Goal: Contribute content

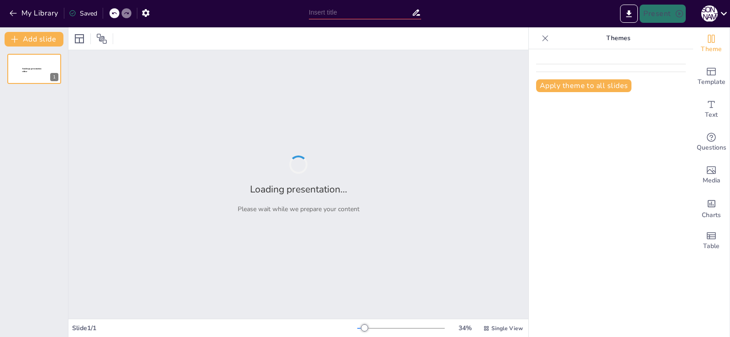
type input "Fundamentos del Efecto Eléctrico en la Física Moderna"
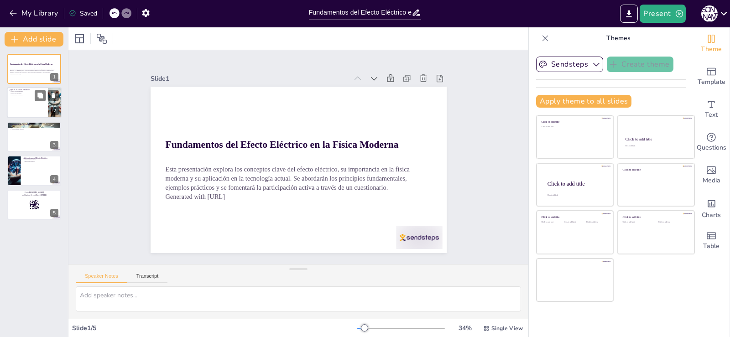
click at [29, 106] on div at bounding box center [34, 103] width 55 height 31
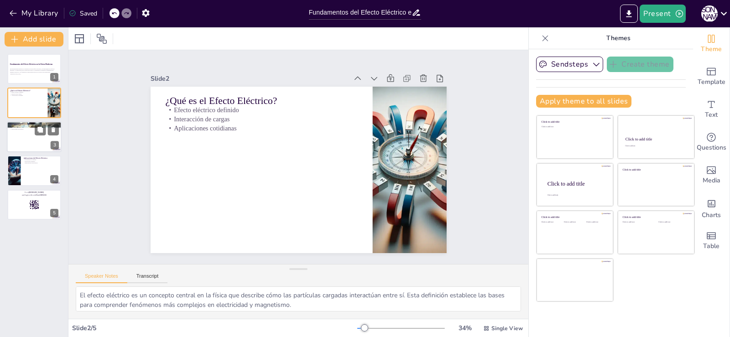
click at [30, 131] on div at bounding box center [34, 136] width 55 height 31
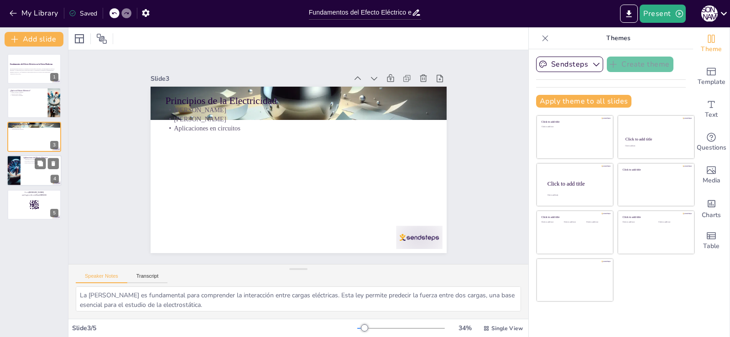
click at [25, 167] on div at bounding box center [34, 170] width 55 height 31
type textarea "La transmisión de energía eléctrica es una de las aplicaciones más importantes …"
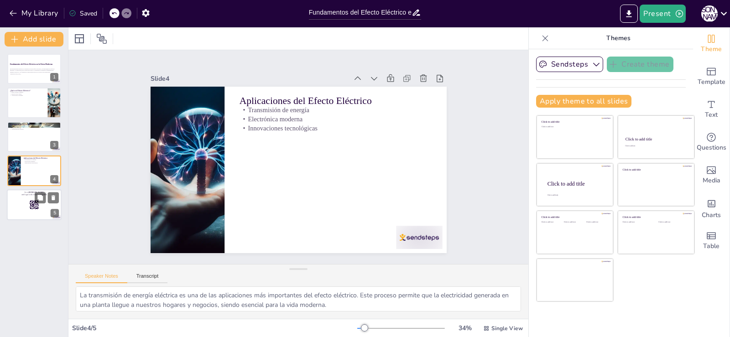
click at [28, 201] on div at bounding box center [34, 204] width 55 height 31
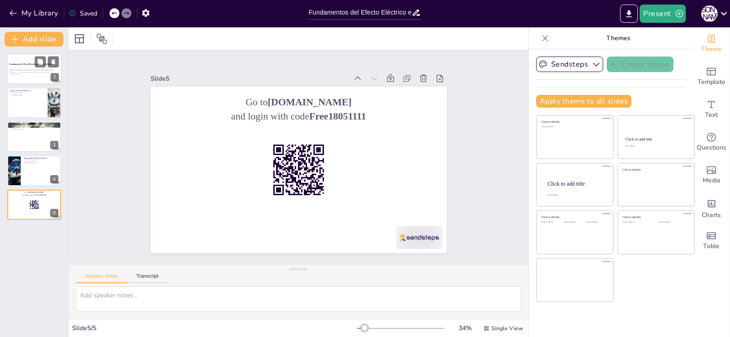
click at [34, 78] on div at bounding box center [34, 68] width 55 height 31
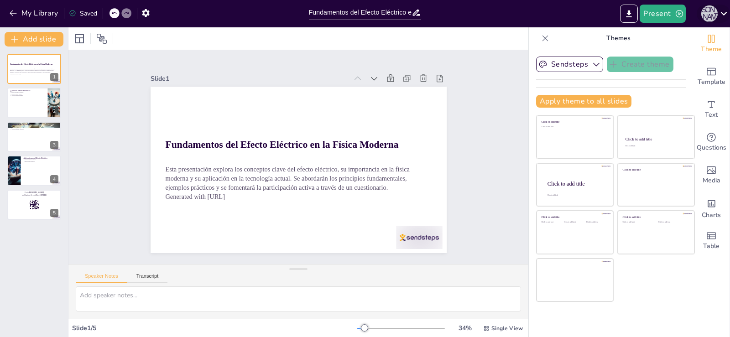
click at [707, 14] on div "[PERSON_NAME]" at bounding box center [709, 13] width 16 height 16
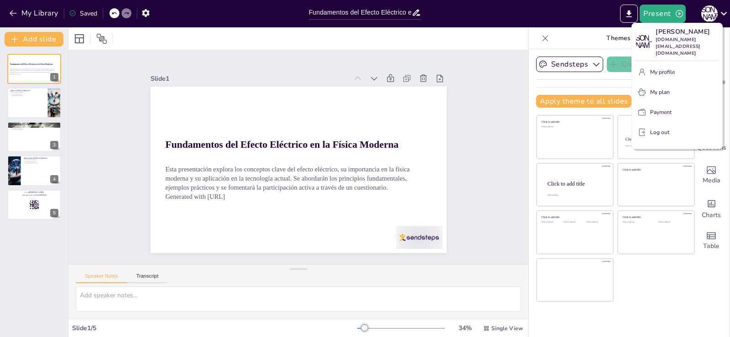
click at [652, 128] on p "Log out" at bounding box center [659, 132] width 19 height 8
